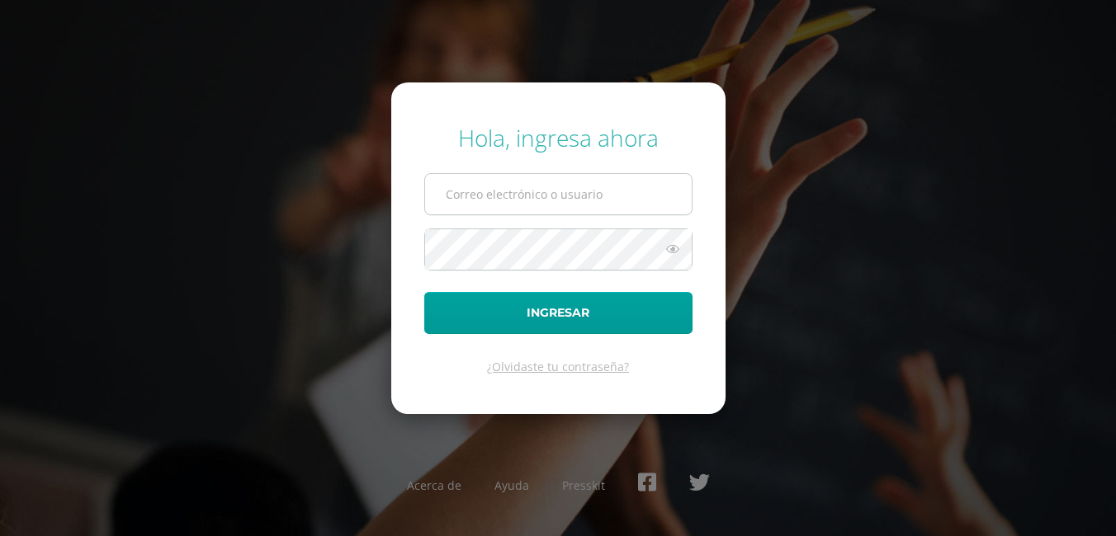
click at [491, 194] on input "text" at bounding box center [558, 194] width 267 height 40
click at [706, 236] on form "Hola, ingresa ahora Ingresar ¿Olvidaste tu contraseña?" at bounding box center [558, 249] width 334 height 332
type input "COS0202597@osoriosandoval.edu.gt"
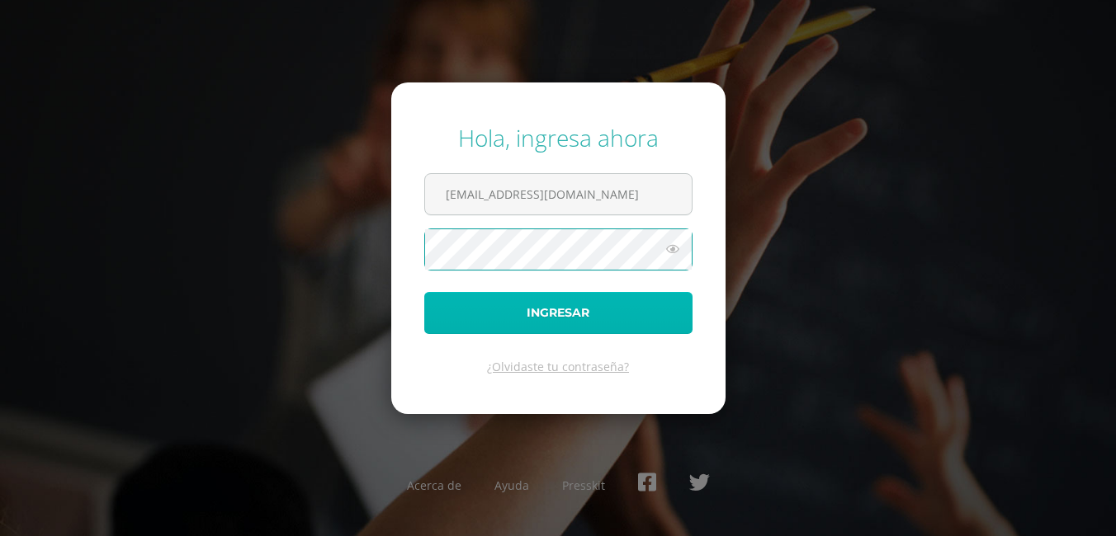
click at [622, 312] on button "Ingresar" at bounding box center [558, 313] width 268 height 42
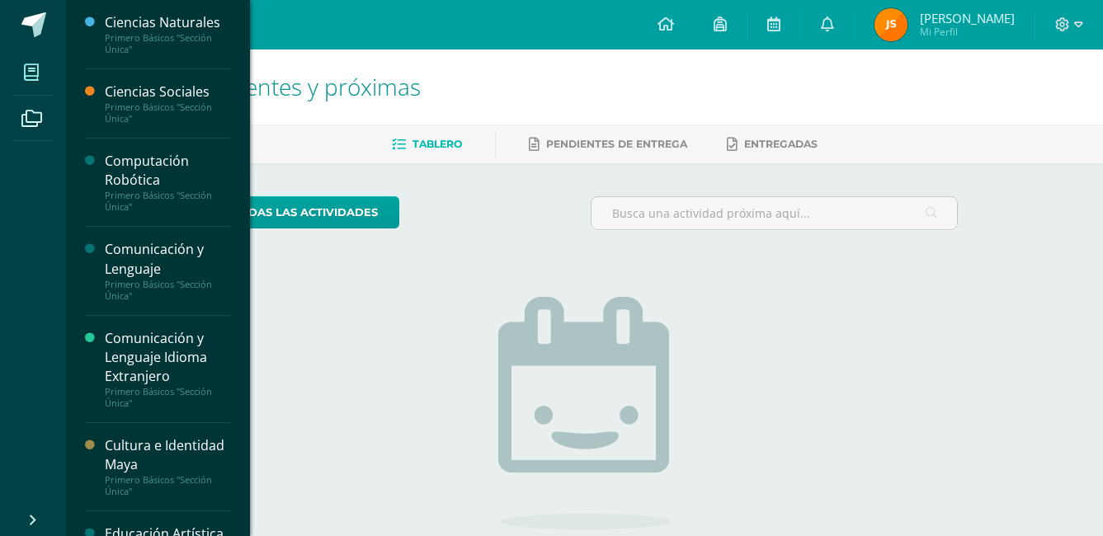
click at [25, 81] on icon at bounding box center [31, 72] width 15 height 17
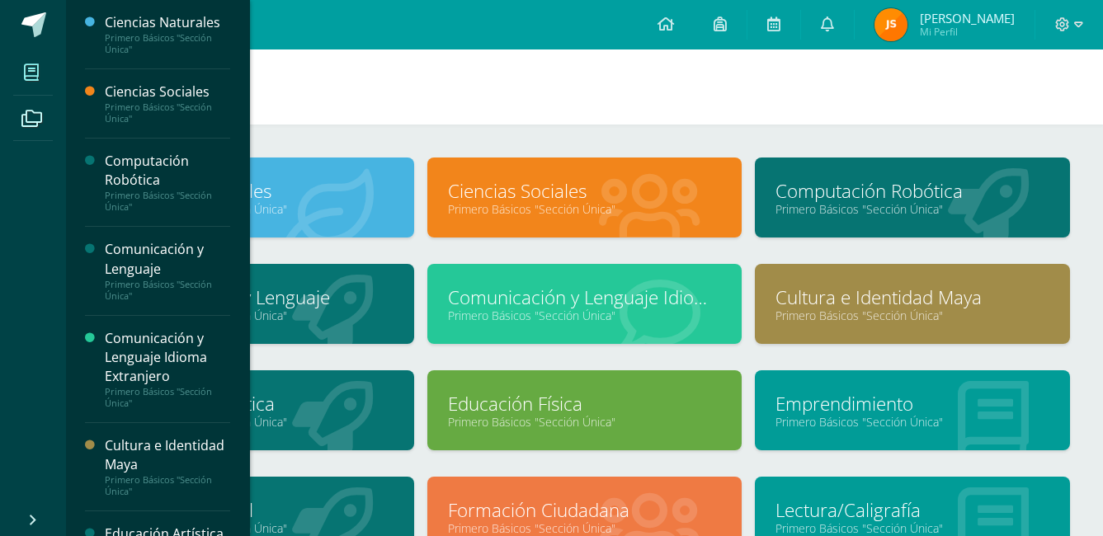
click at [903, 185] on link "Computación Robótica" at bounding box center [913, 191] width 274 height 26
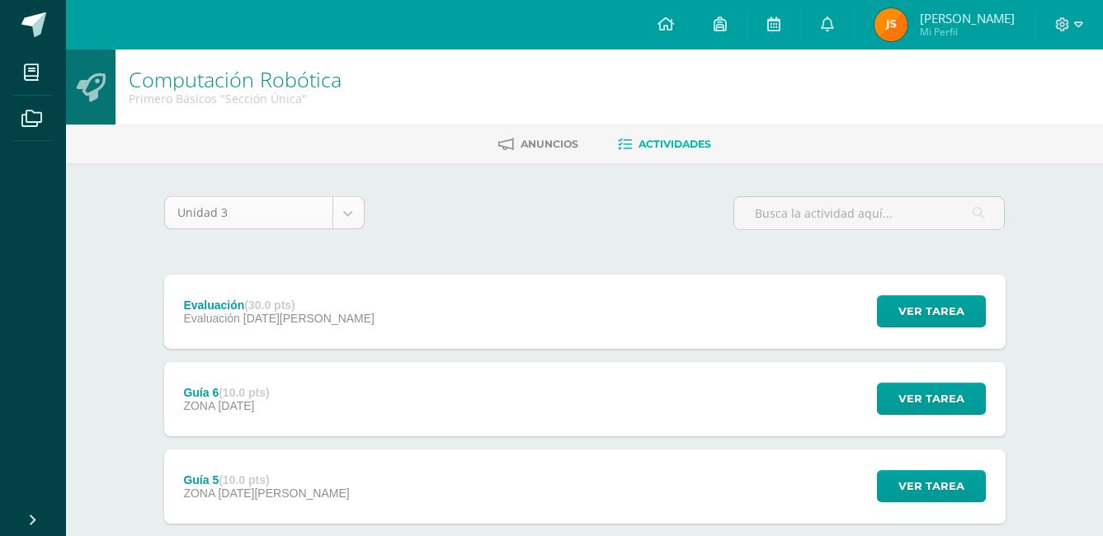
click at [340, 211] on body "Mis cursos Archivos Cerrar panel Ciencias Naturales Primero Básicos "Sección Ún…" at bounding box center [551, 535] width 1103 height 1071
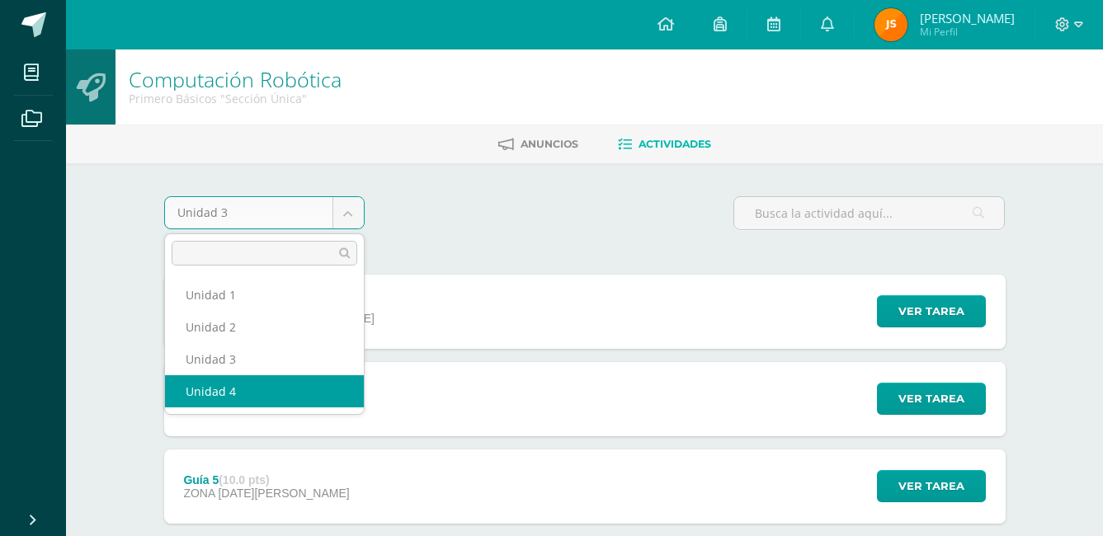
select select "Unidad 4"
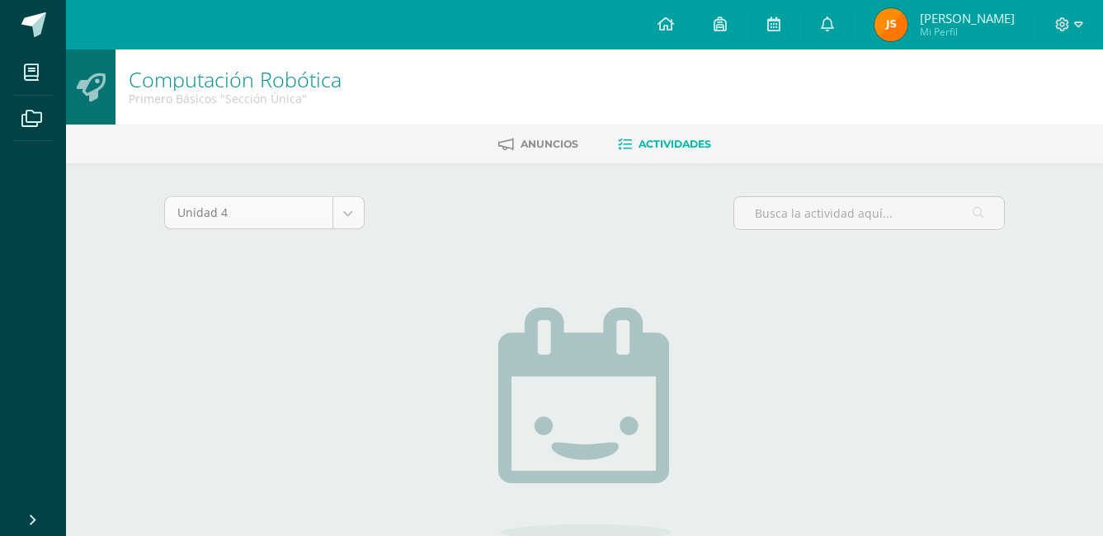
click at [357, 205] on body "Mis cursos Archivos Cerrar panel Ciencias Naturales Primero Básicos "Sección Ún…" at bounding box center [551, 355] width 1103 height 710
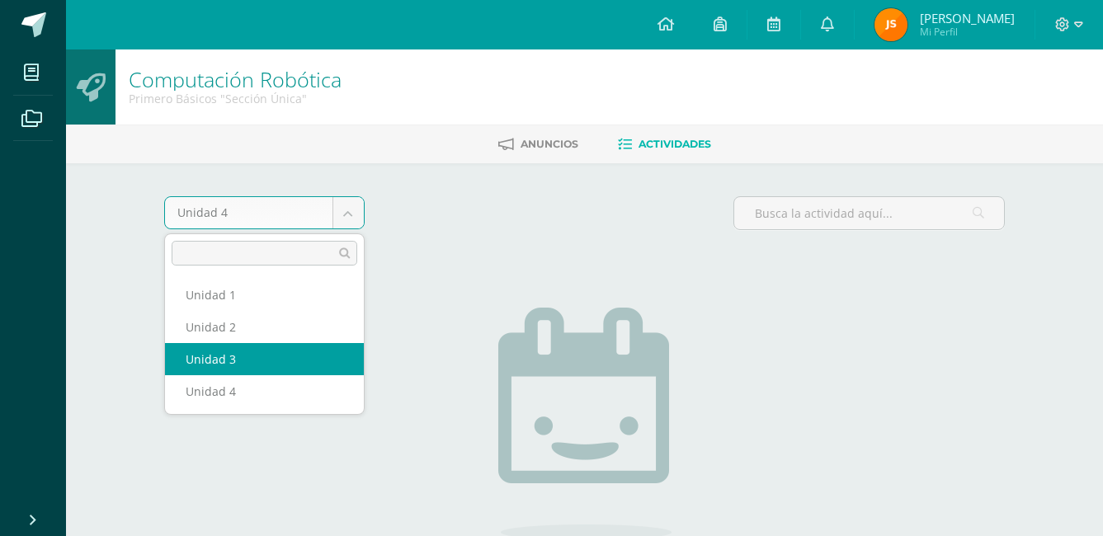
select select "Unidad 3"
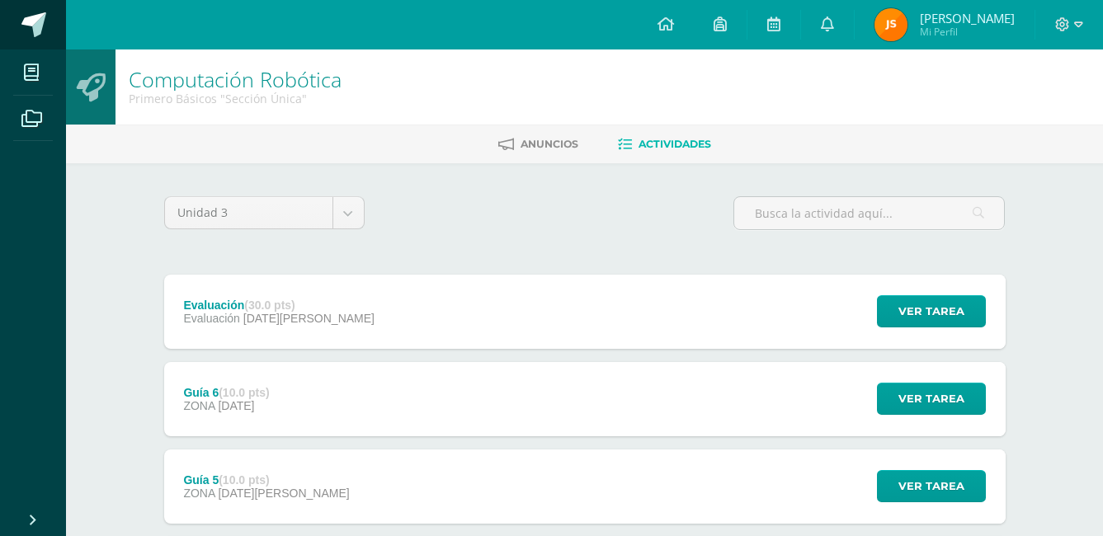
click at [37, 37] on link at bounding box center [33, 25] width 66 height 50
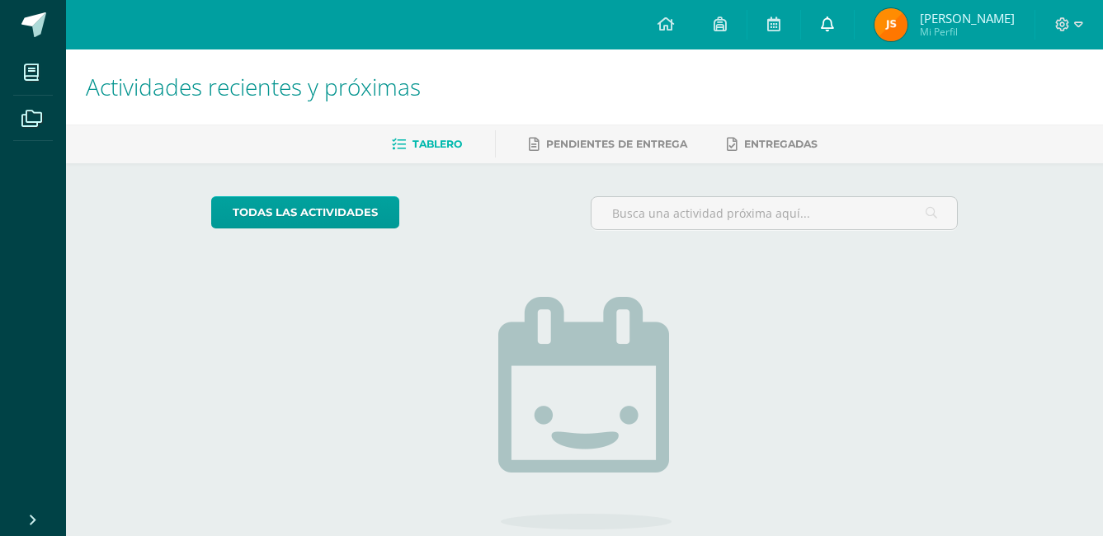
click at [845, 37] on link at bounding box center [827, 25] width 53 height 50
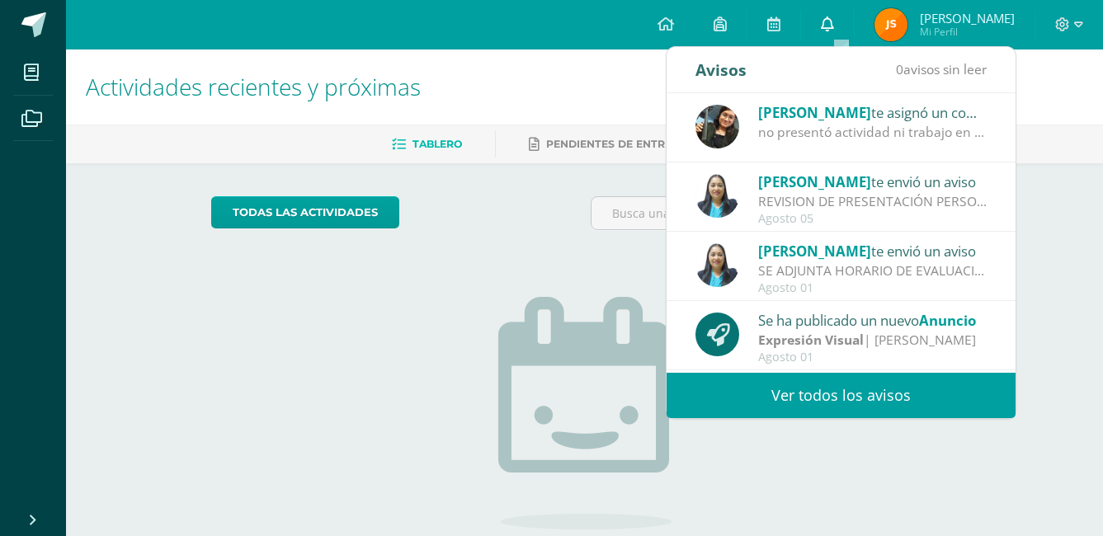
click at [852, 34] on link at bounding box center [827, 25] width 53 height 50
click at [834, 23] on icon at bounding box center [827, 24] width 13 height 15
click at [834, 28] on icon at bounding box center [827, 24] width 13 height 15
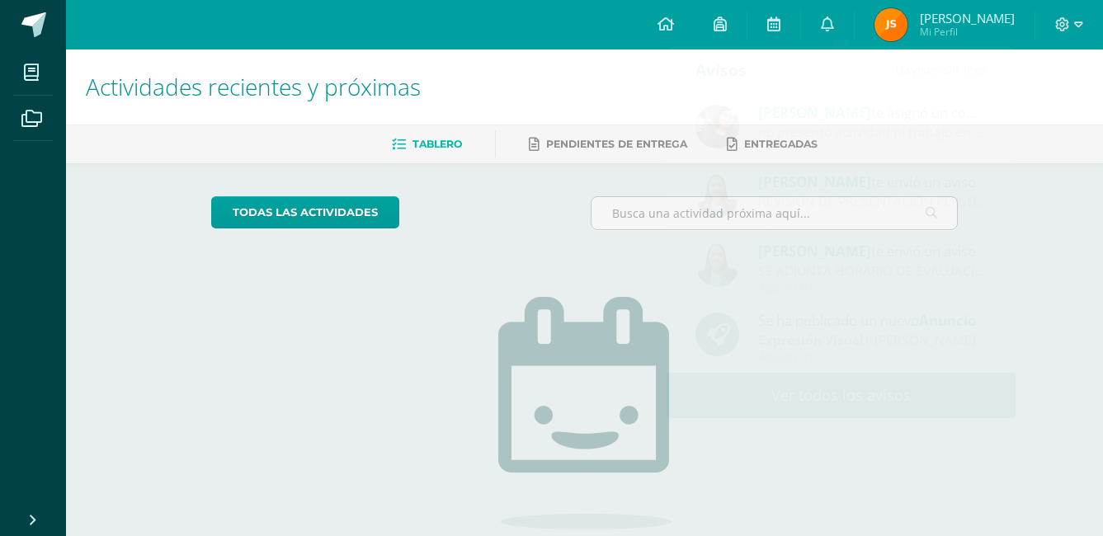
click at [1089, 225] on div "Actividades recientes y próximas Tablero Pendientes de entrega Entregadas todas…" at bounding box center [584, 361] width 1037 height 623
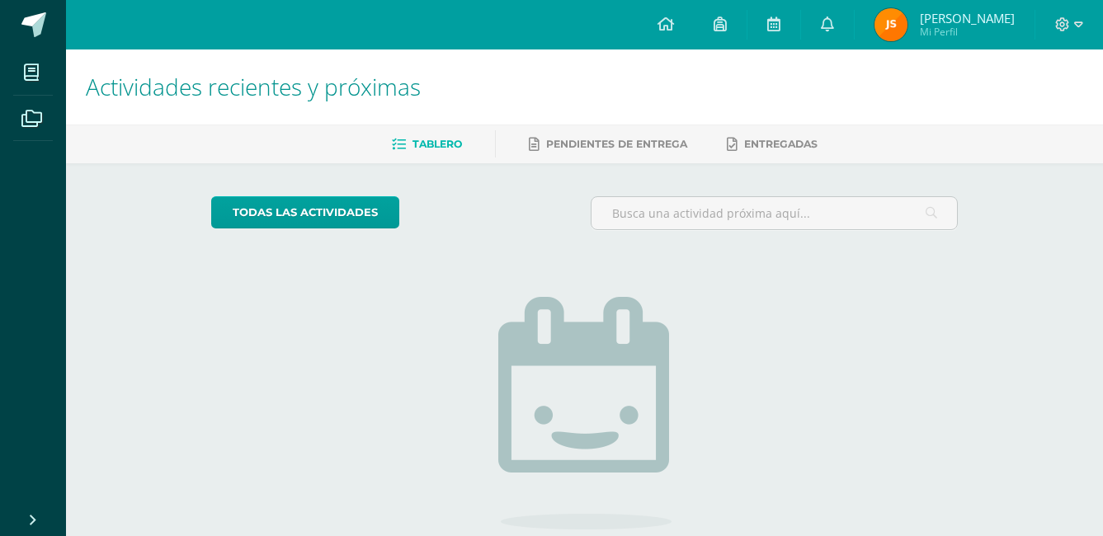
click at [603, 319] on img at bounding box center [584, 413] width 173 height 233
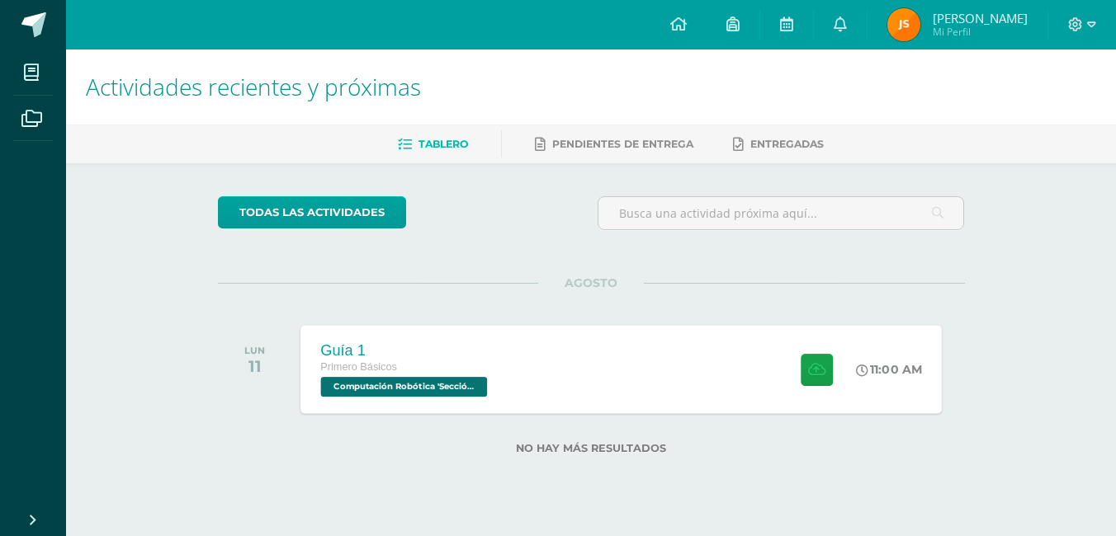
click at [658, 366] on div "Guía 1 Primero Básicos Computación Robótica 'Sección Única' 11:00 AM Guía 1 Com…" at bounding box center [620, 369] width 641 height 88
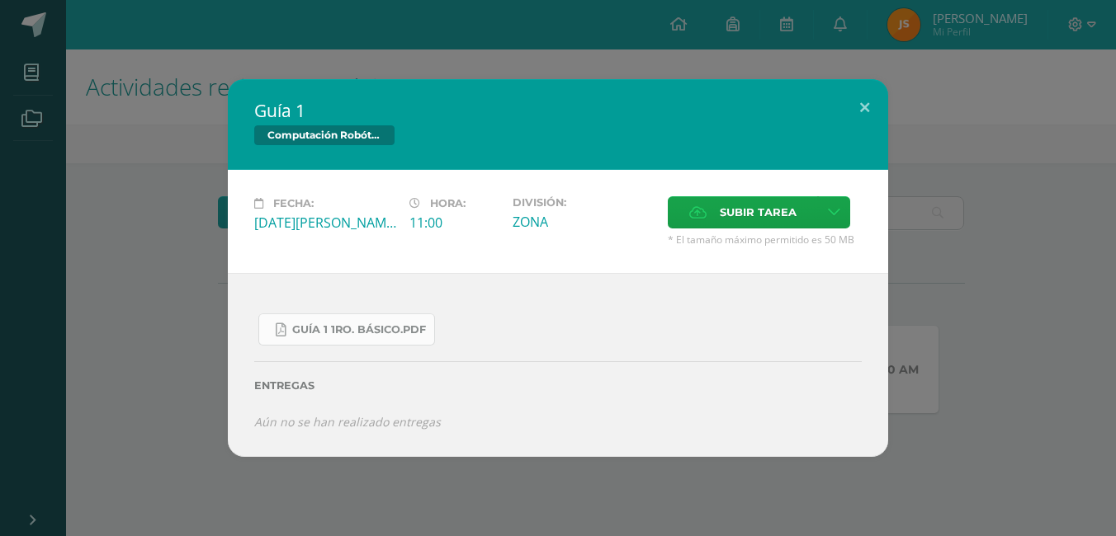
click at [302, 324] on span "Guía 1 1ro. Básico.pdf" at bounding box center [359, 330] width 134 height 13
